Goal: Information Seeking & Learning: Learn about a topic

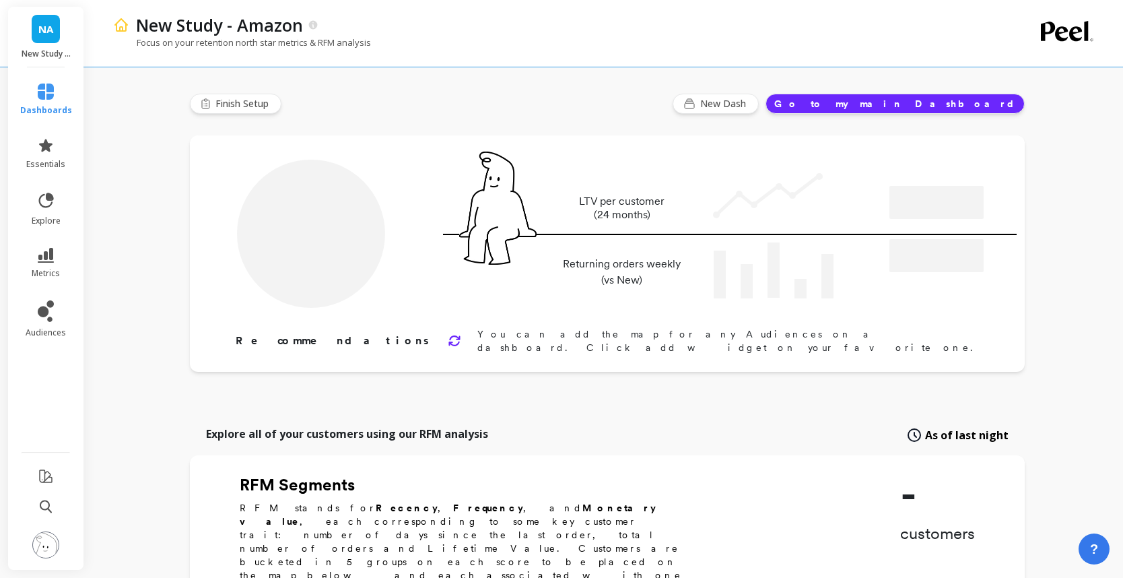
type input "Champions"
type input "1049"
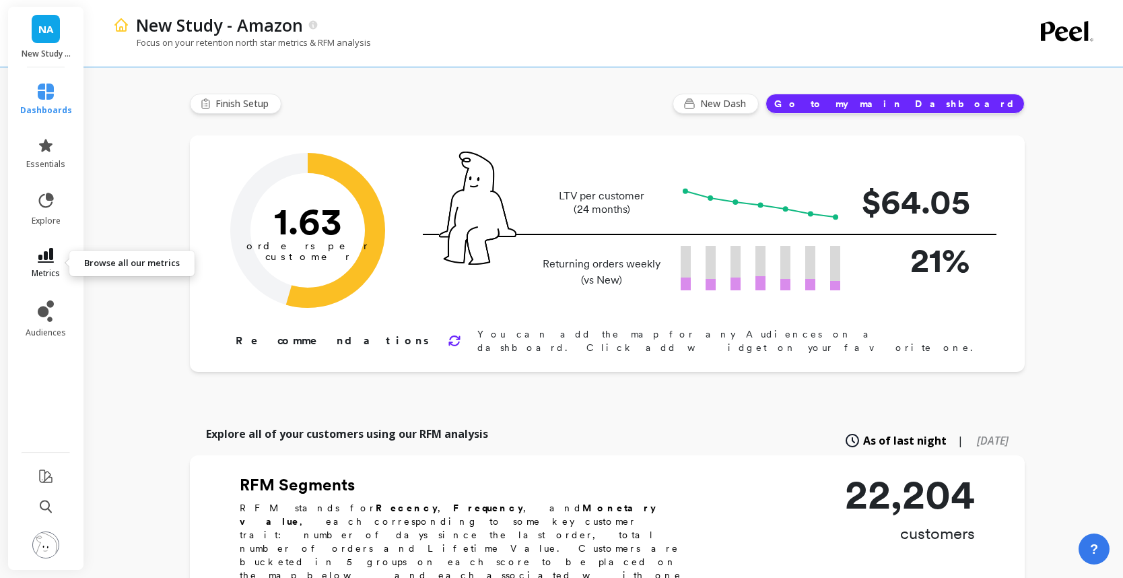
click at [46, 261] on icon at bounding box center [46, 255] width 16 height 15
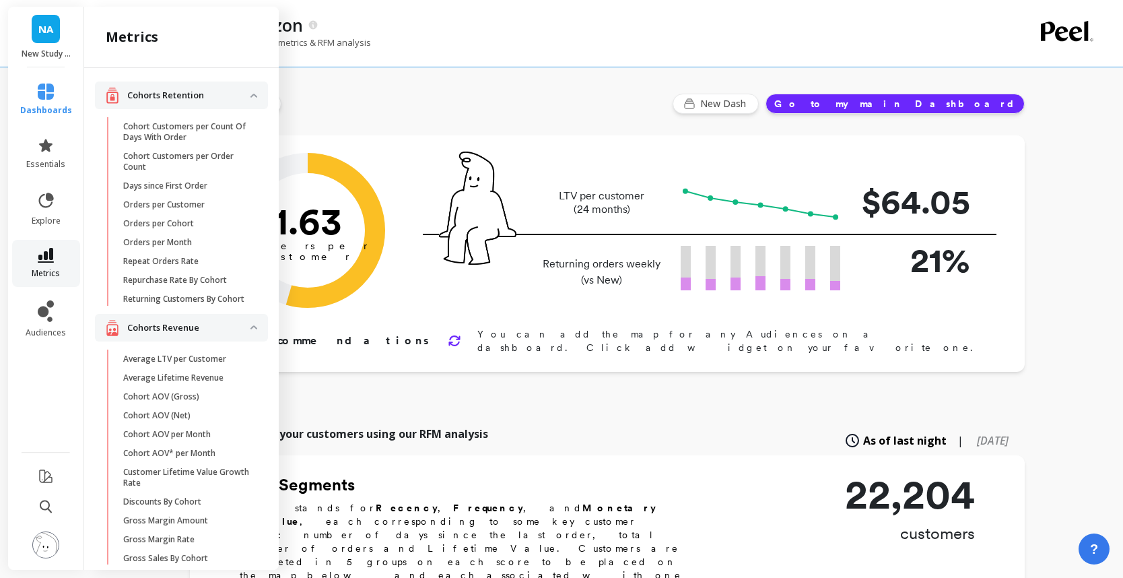
scroll to position [44, 0]
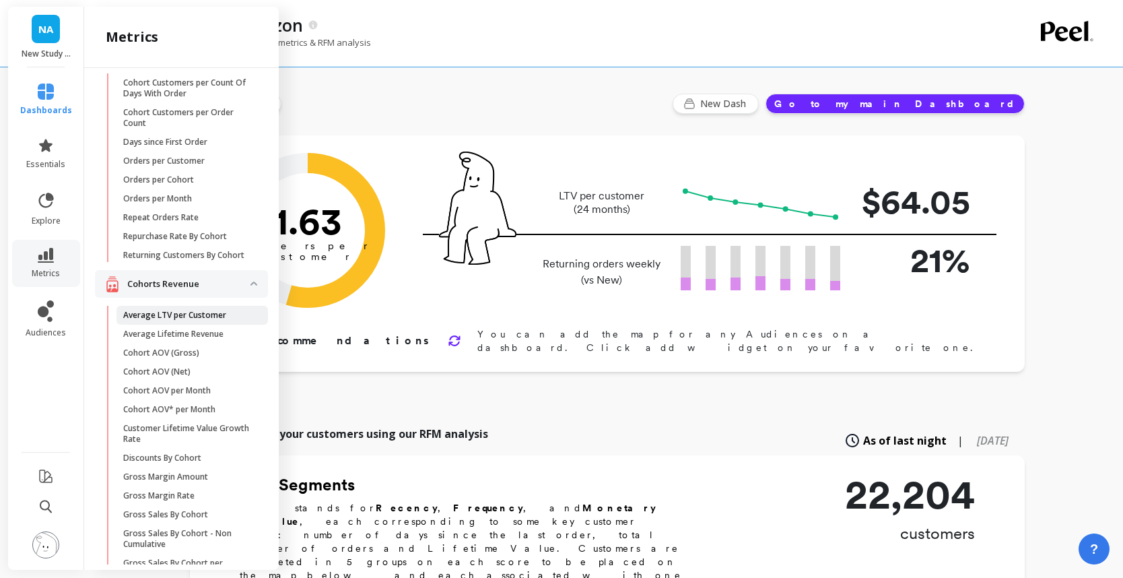
click at [215, 311] on p "Average LTV per Customer" at bounding box center [174, 315] width 103 height 11
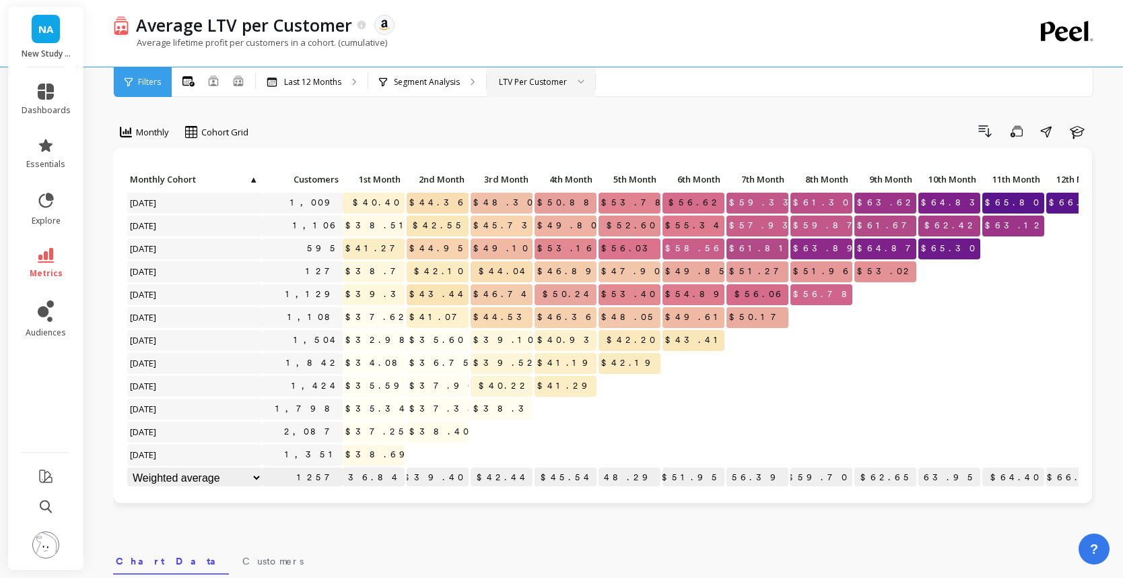
click at [510, 80] on div "LTV Per Customer" at bounding box center [533, 81] width 68 height 13
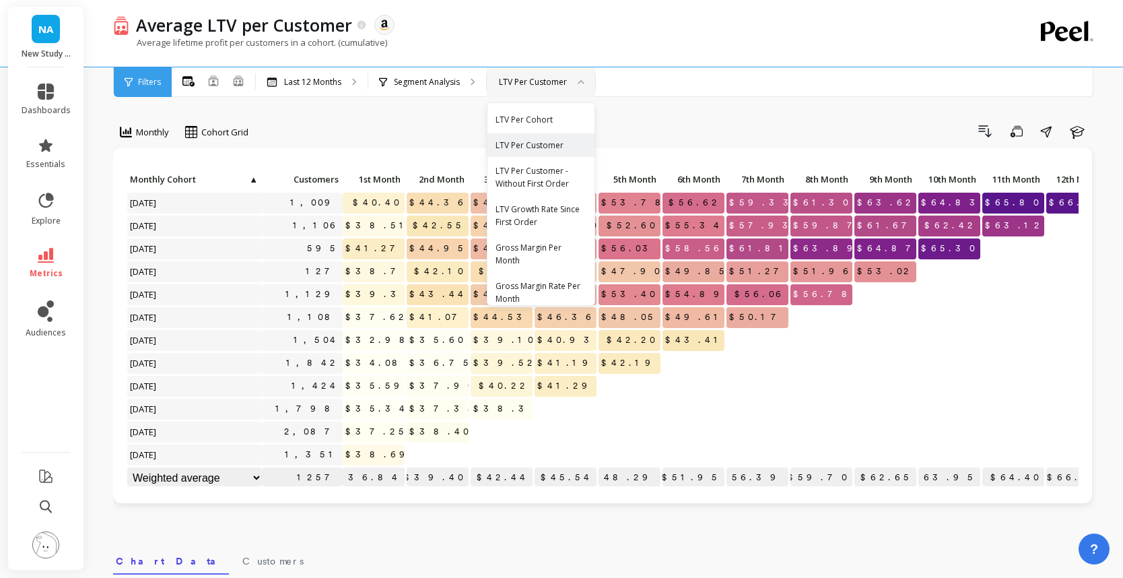
click at [426, 122] on div "Drill Down Save Share Learn" at bounding box center [677, 132] width 838 height 22
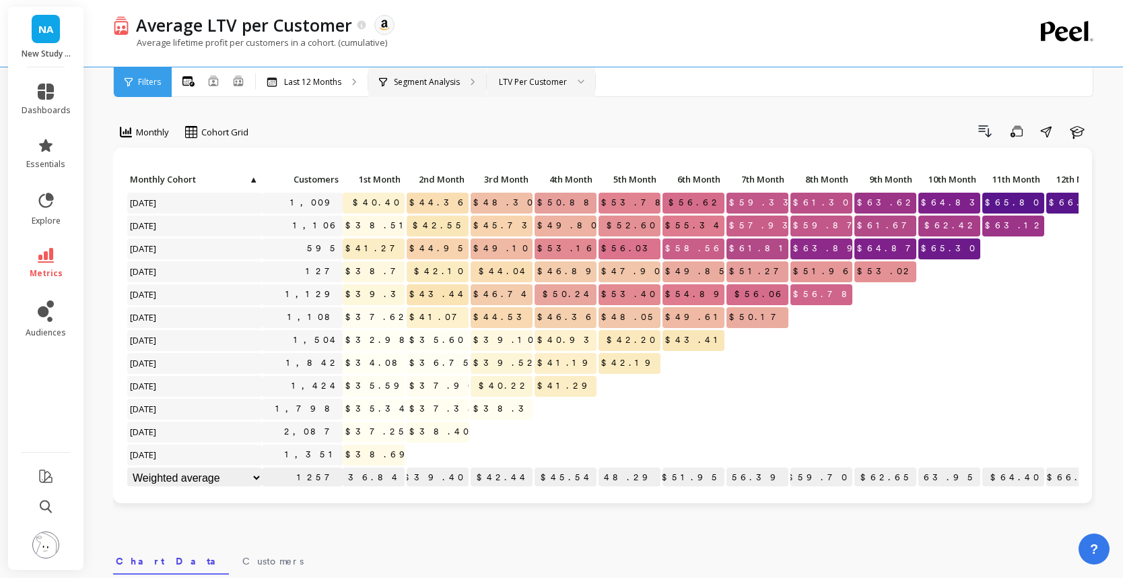
click at [427, 81] on p "Segment Analysis" at bounding box center [427, 82] width 66 height 11
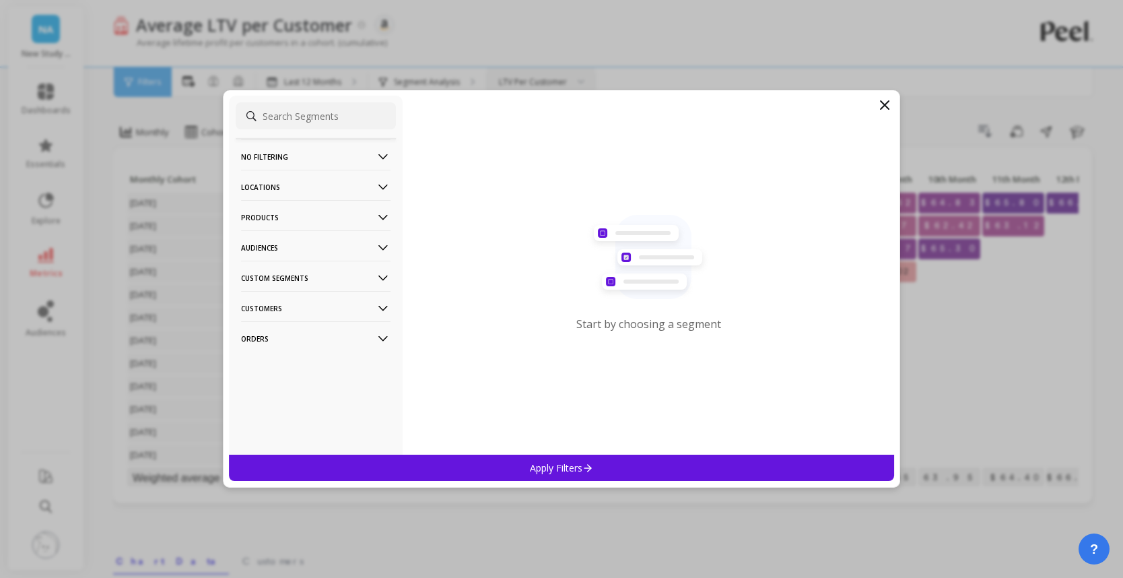
click at [318, 242] on p "Audiences" at bounding box center [315, 247] width 149 height 34
click at [318, 211] on p "Products" at bounding box center [315, 217] width 149 height 34
click at [325, 240] on div "ASIN" at bounding box center [316, 243] width 160 height 22
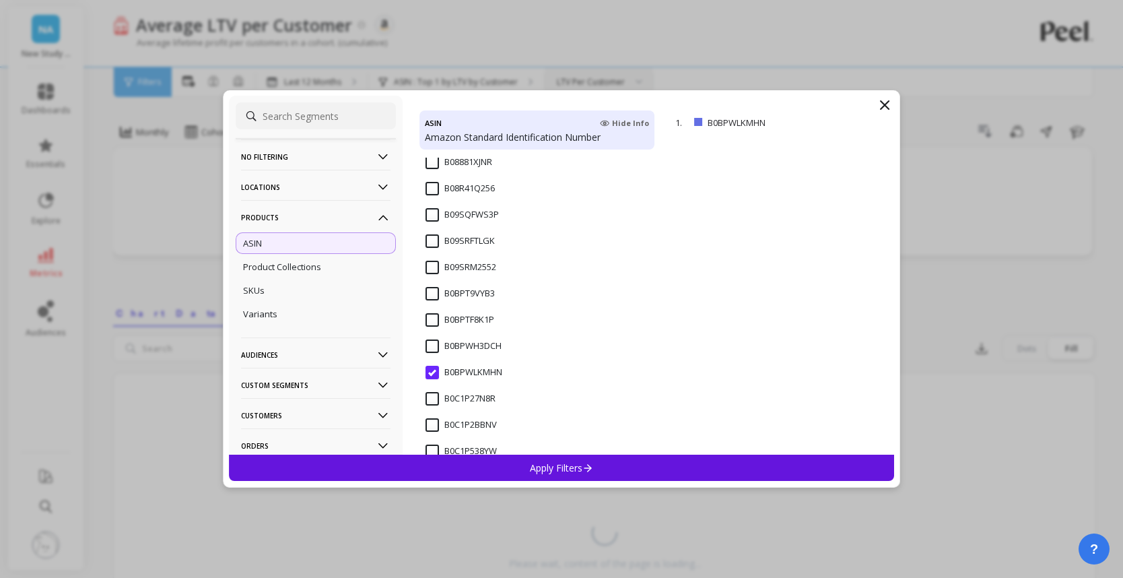
scroll to position [180, 0]
click at [471, 417] on input "B0DV4TCPSY" at bounding box center [461, 423] width 71 height 13
click at [495, 466] on div "Apply Filters" at bounding box center [561, 467] width 665 height 26
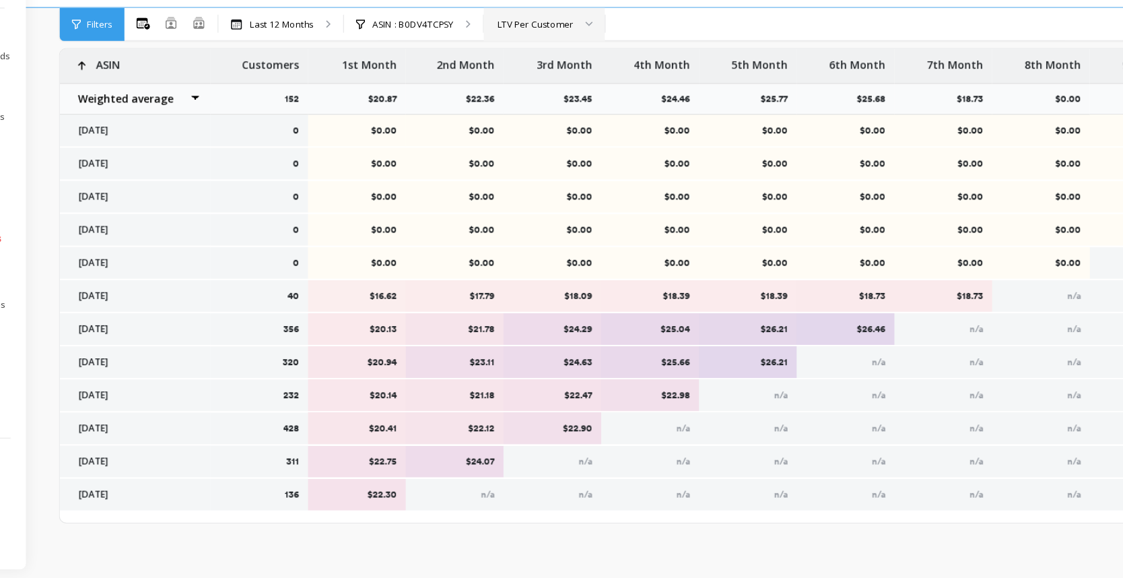
scroll to position [521, 0]
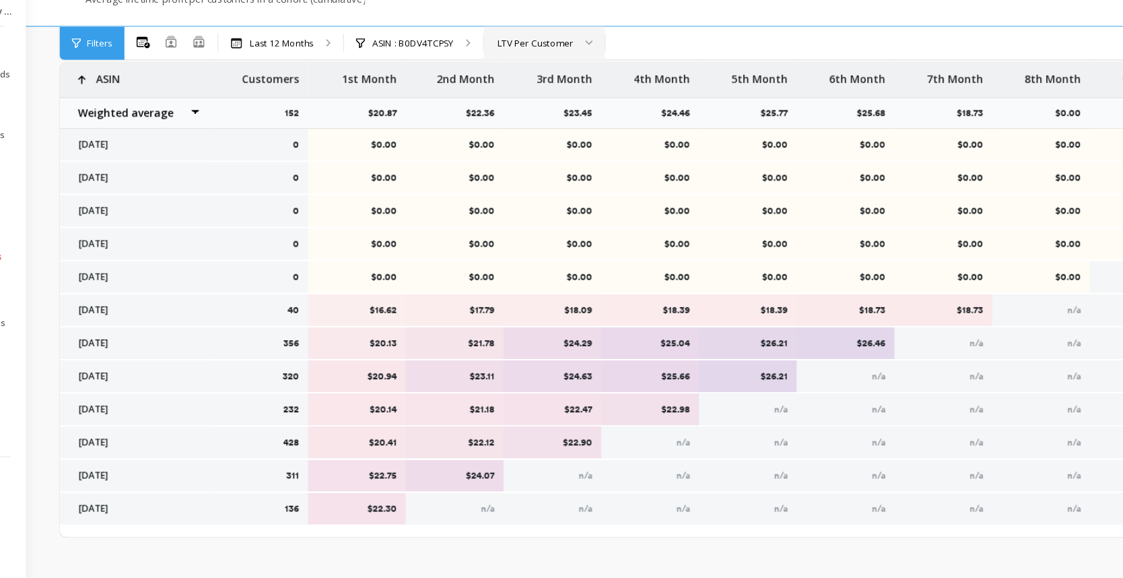
click at [549, 85] on div "LTV Per Customer" at bounding box center [540, 81] width 68 height 13
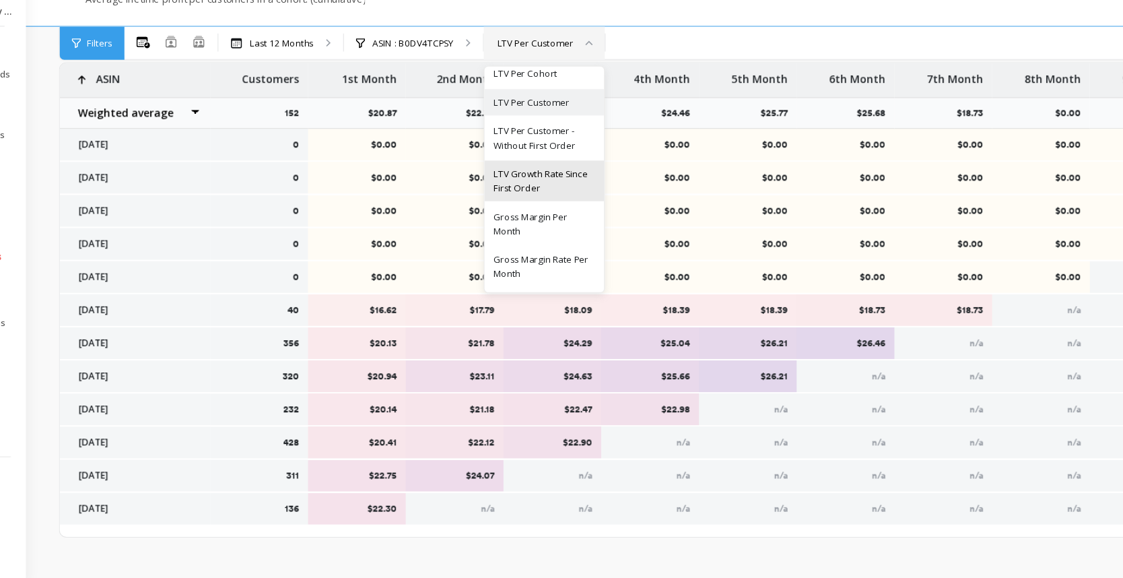
scroll to position [0, 0]
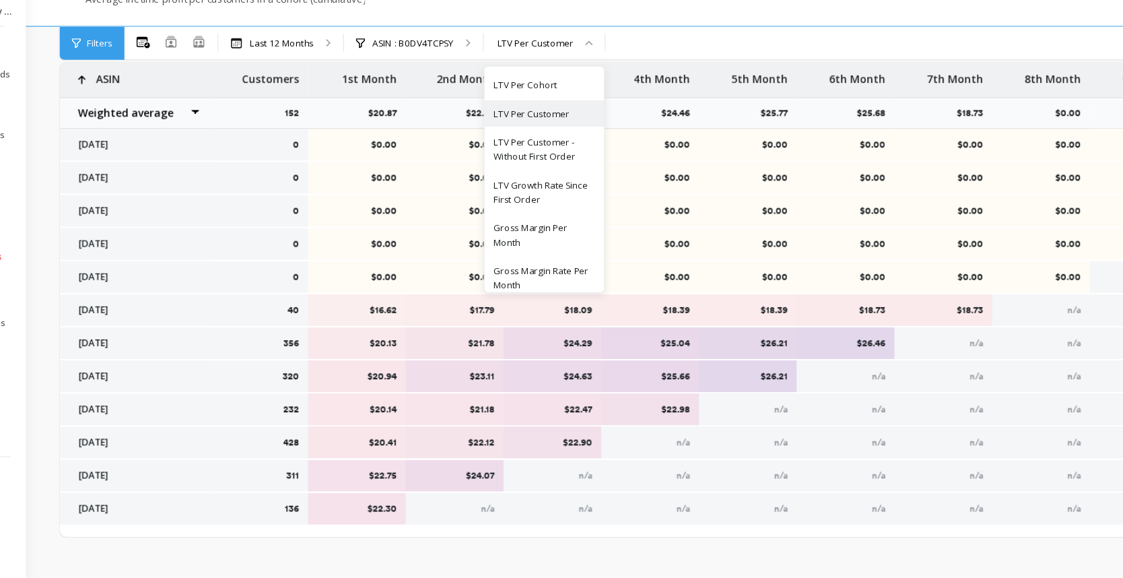
click at [669, 83] on div "All Months Single Cohort Combined Cohorts Last 12 Months ASIN : B0DV4TCPSY LTV …" at bounding box center [661, 82] width 979 height 30
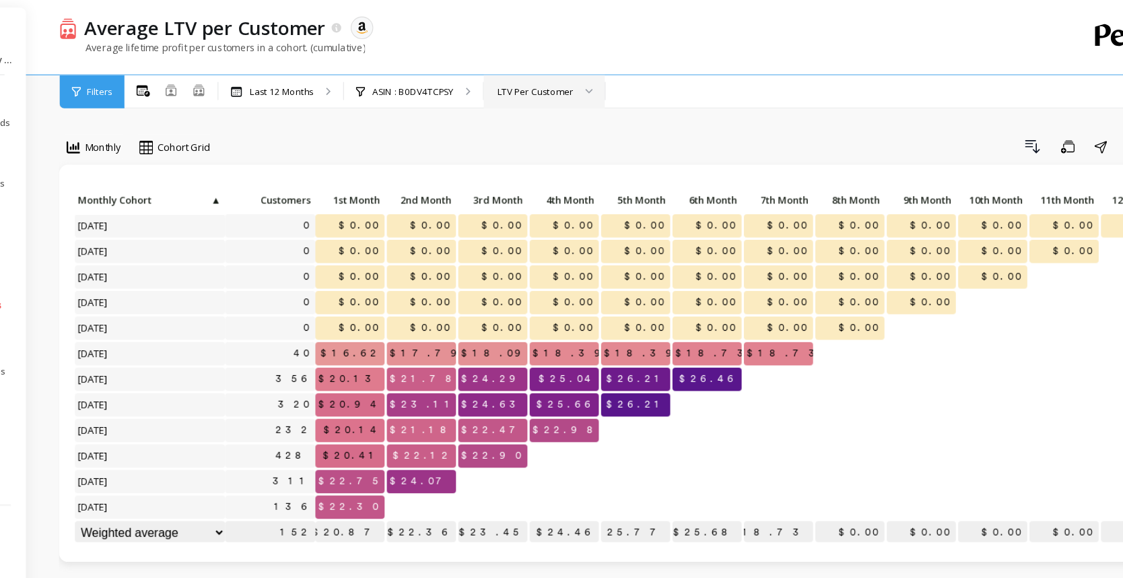
click at [540, 77] on div "LTV Per Customer" at bounding box center [540, 81] width 68 height 13
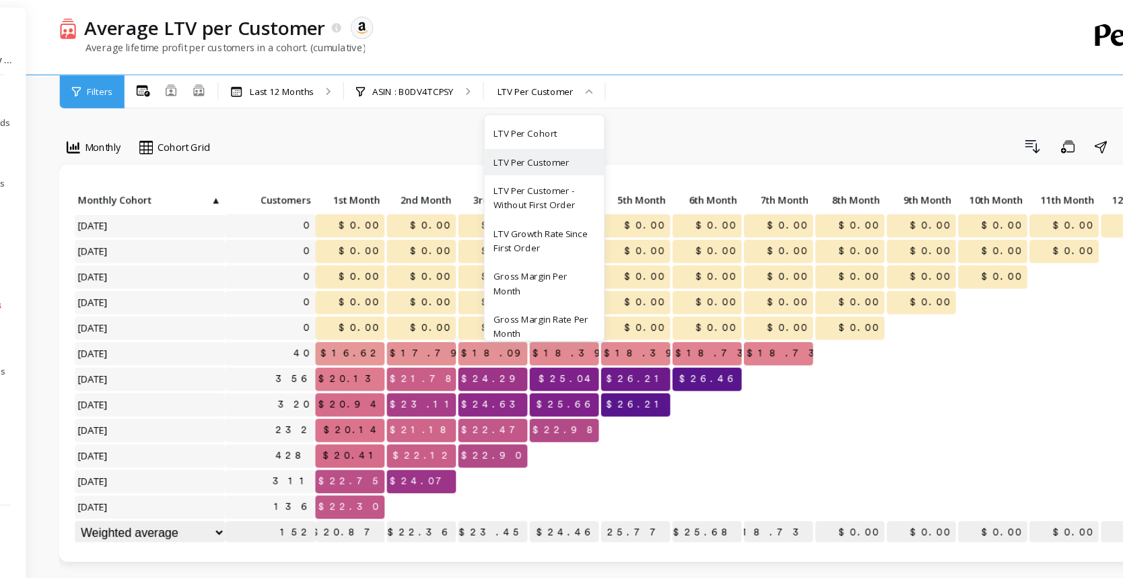
click at [637, 121] on div "Drill Down Save Share Learn" at bounding box center [677, 132] width 838 height 22
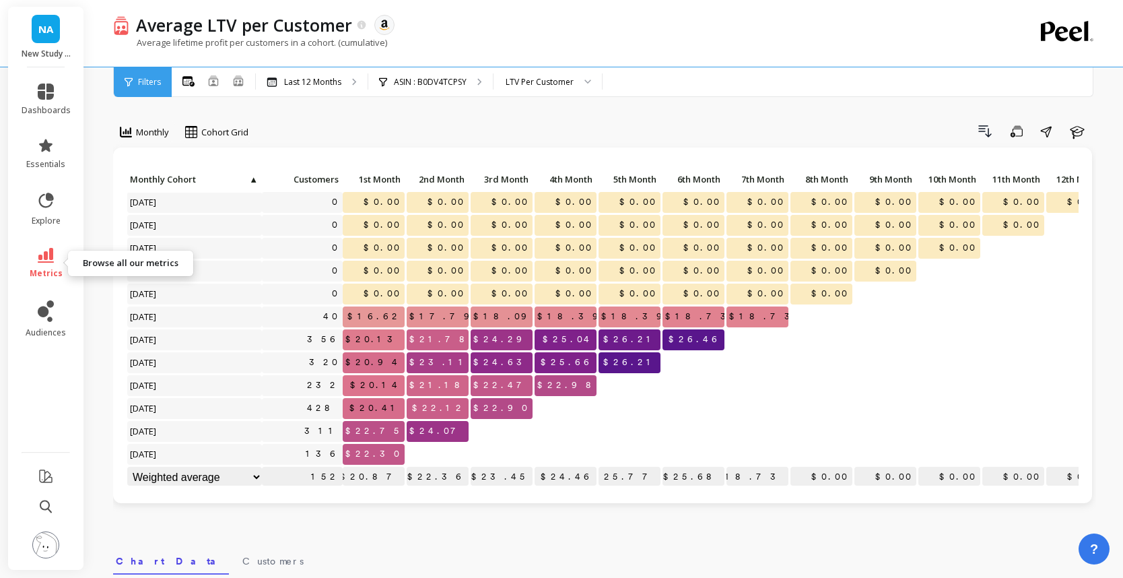
click at [48, 252] on icon at bounding box center [46, 255] width 16 height 15
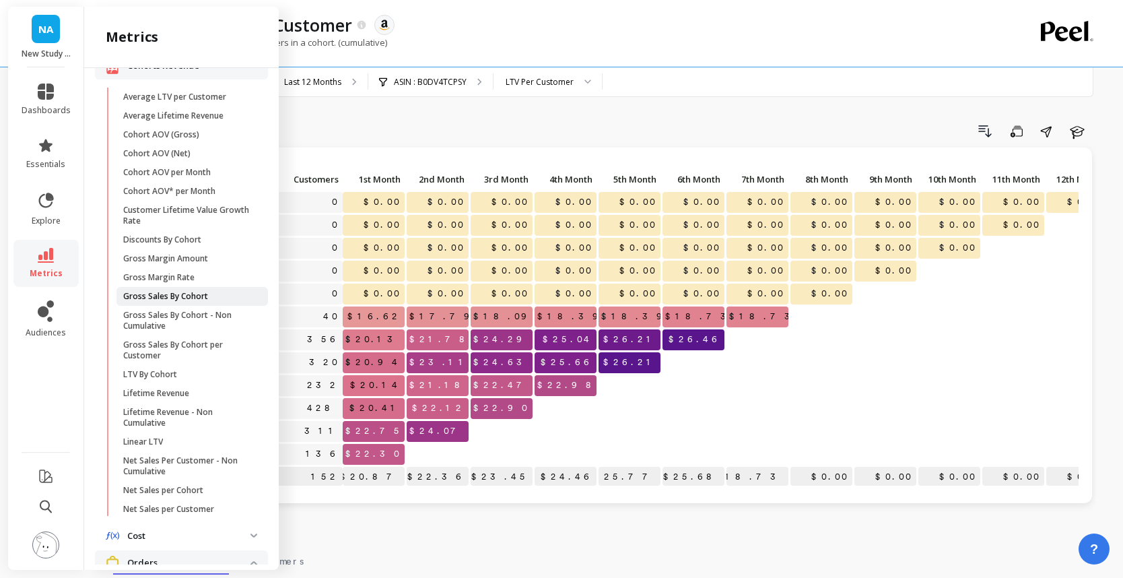
scroll to position [265, 0]
click at [220, 394] on span "Lifetime Revenue" at bounding box center [187, 390] width 129 height 11
